Goal: Task Accomplishment & Management: Use online tool/utility

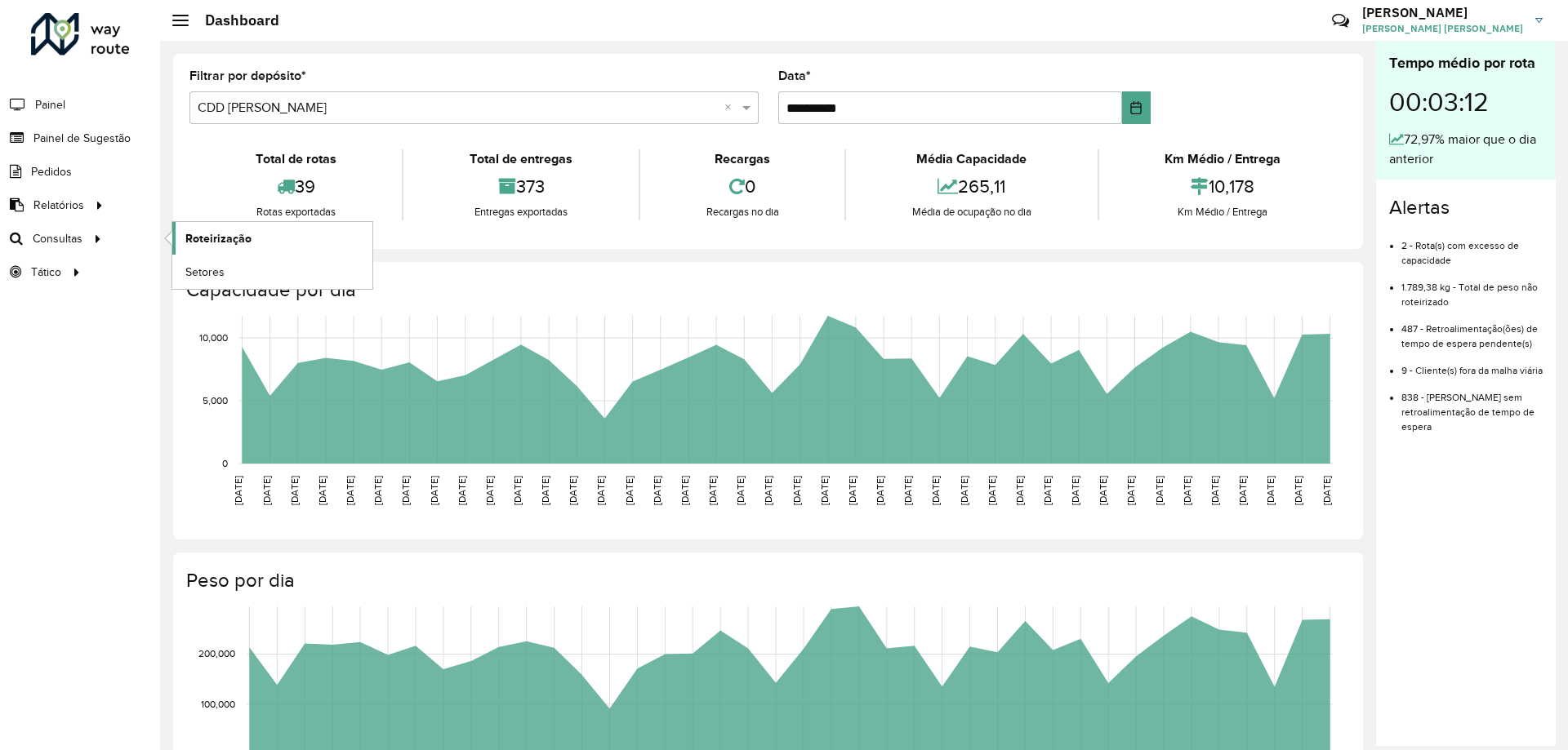
click at [219, 237] on span "Roteirização" at bounding box center [218, 239] width 66 height 17
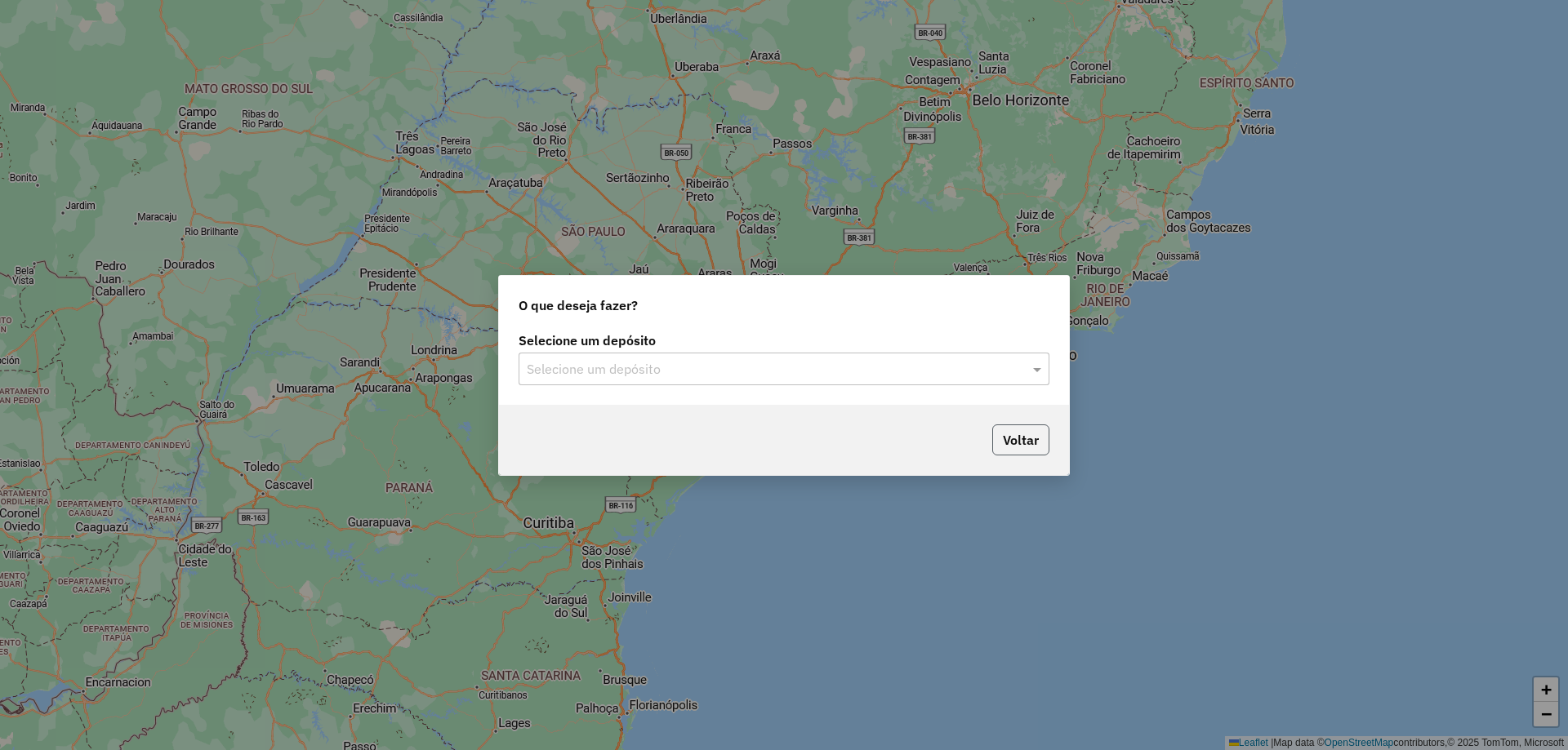
click at [1025, 447] on button "Voltar" at bounding box center [1020, 440] width 57 height 31
